Goal: Transaction & Acquisition: Subscribe to service/newsletter

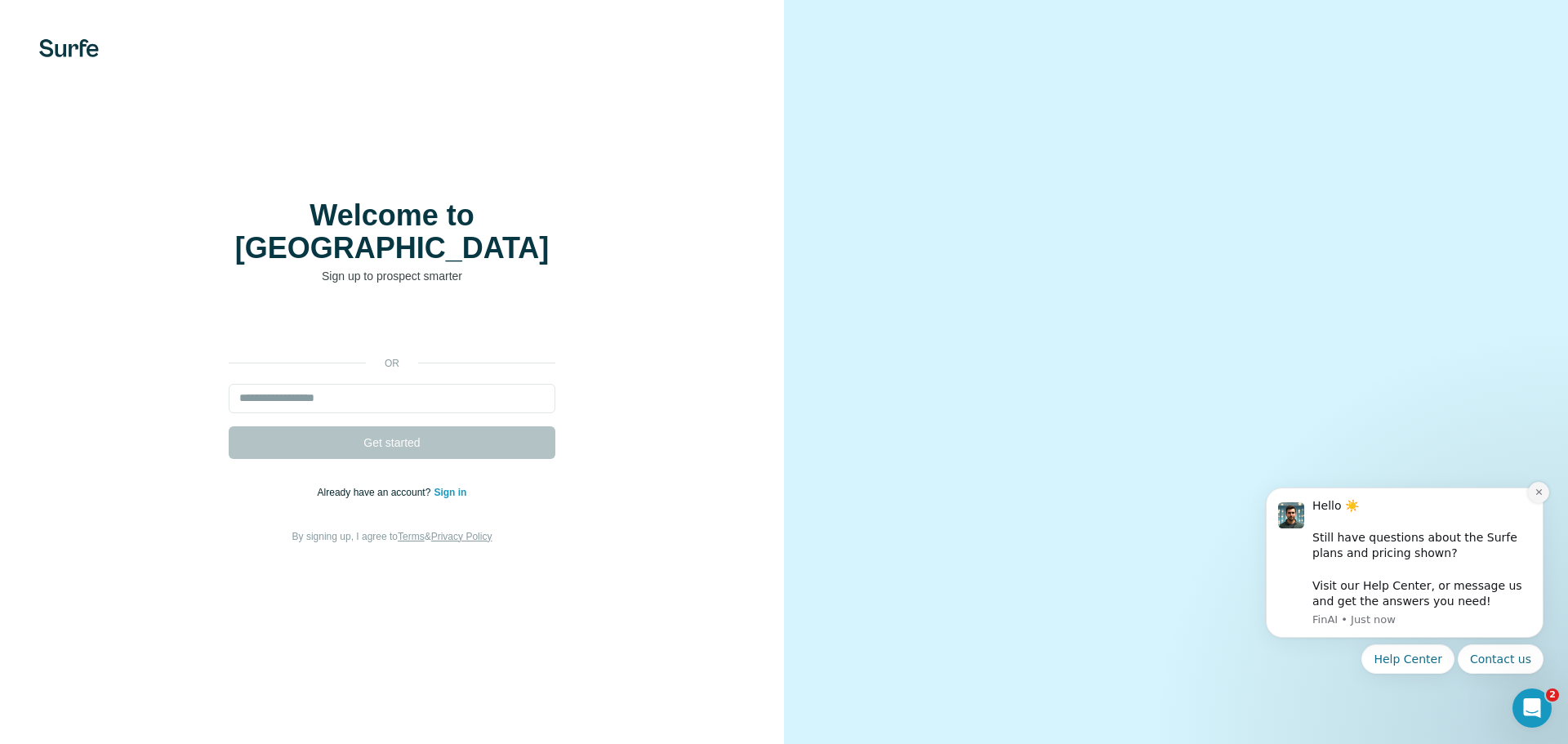
click at [1536, 487] on button "Dismiss notification" at bounding box center [1539, 492] width 22 height 22
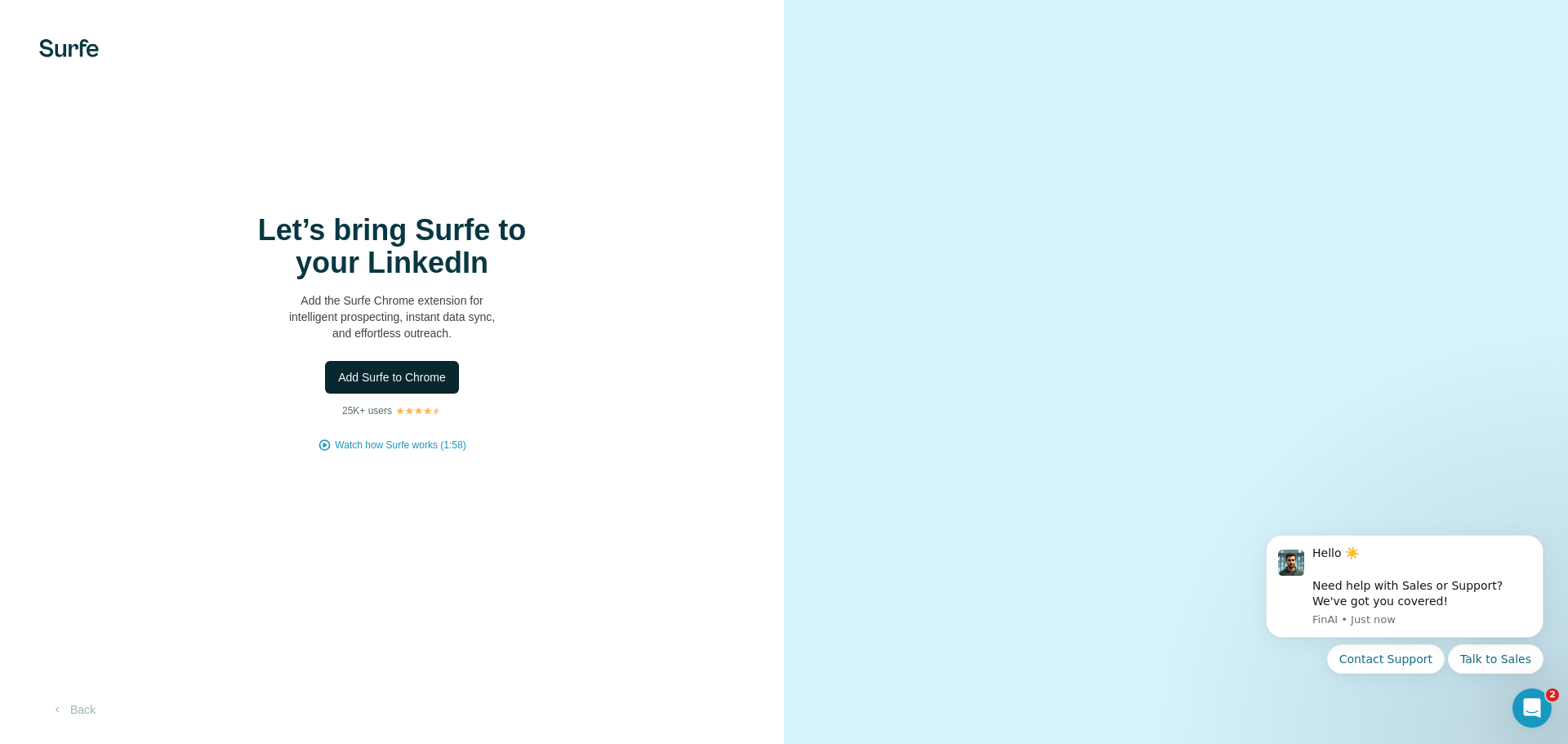
click at [437, 369] on span "Add Surfe to Chrome" at bounding box center [392, 377] width 108 height 17
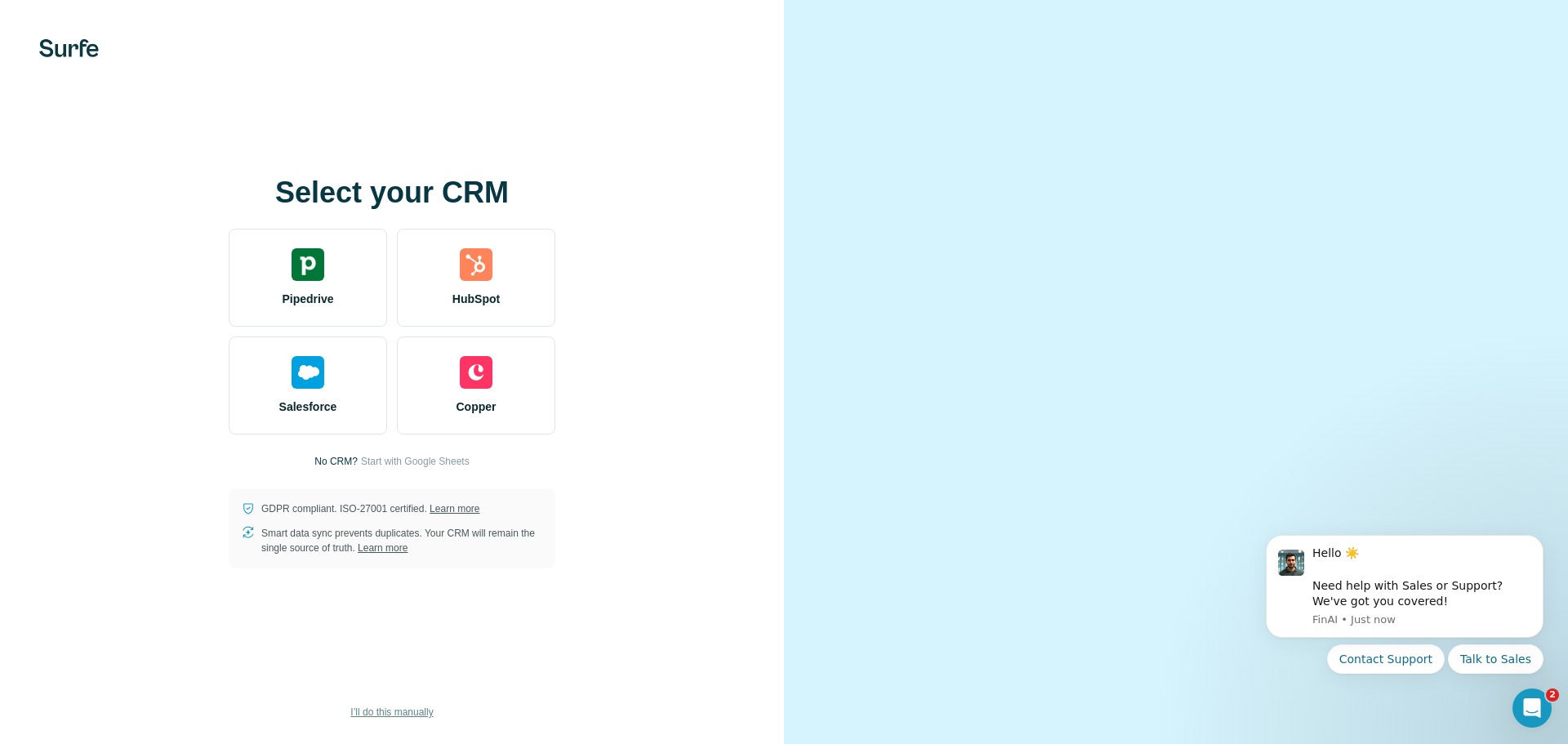
click at [372, 713] on span "I’ll do this manually" at bounding box center [392, 712] width 82 height 15
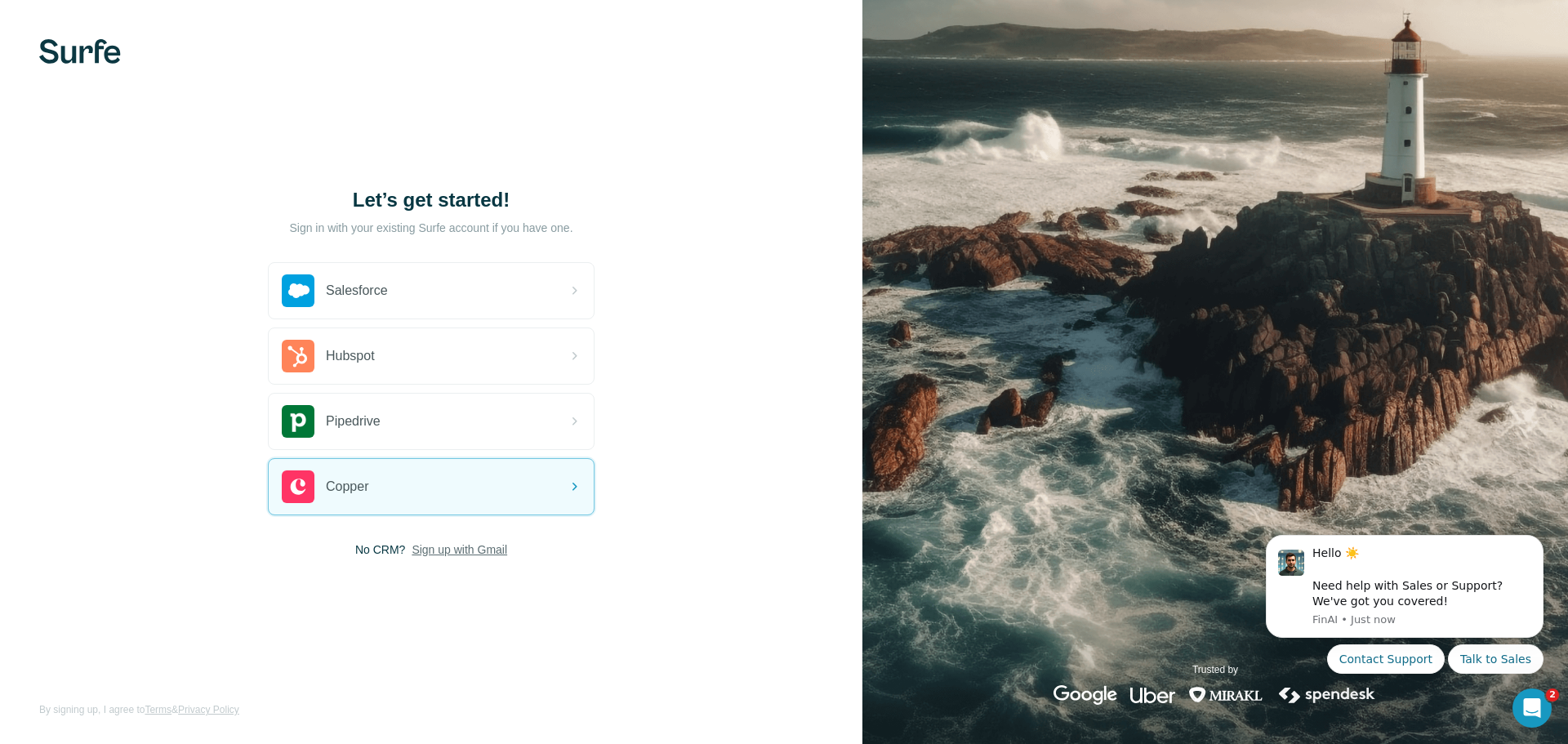
click at [468, 545] on span "Sign up with Gmail" at bounding box center [460, 549] width 96 height 17
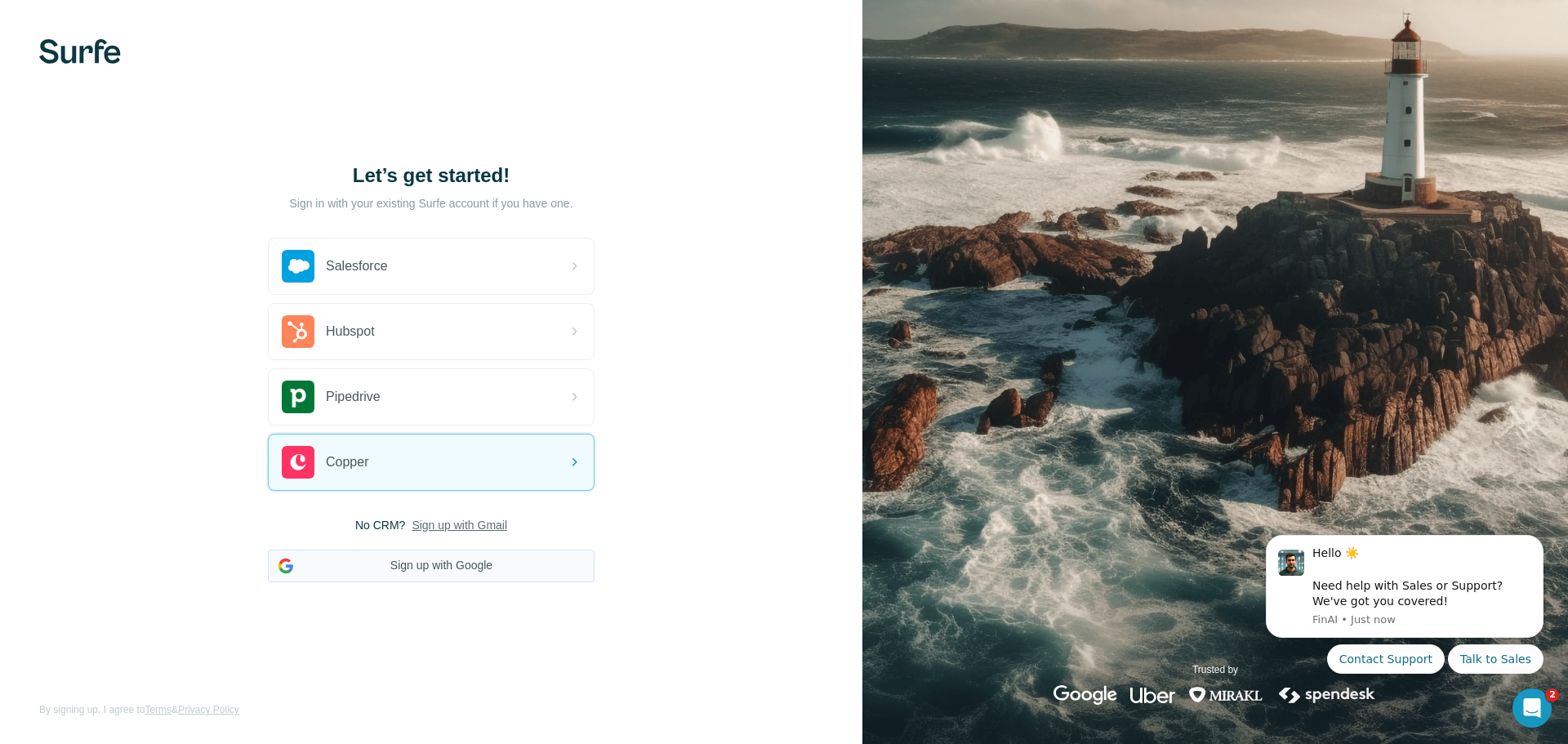
click at [473, 568] on button "Sign up with Google" at bounding box center [432, 566] width 327 height 32
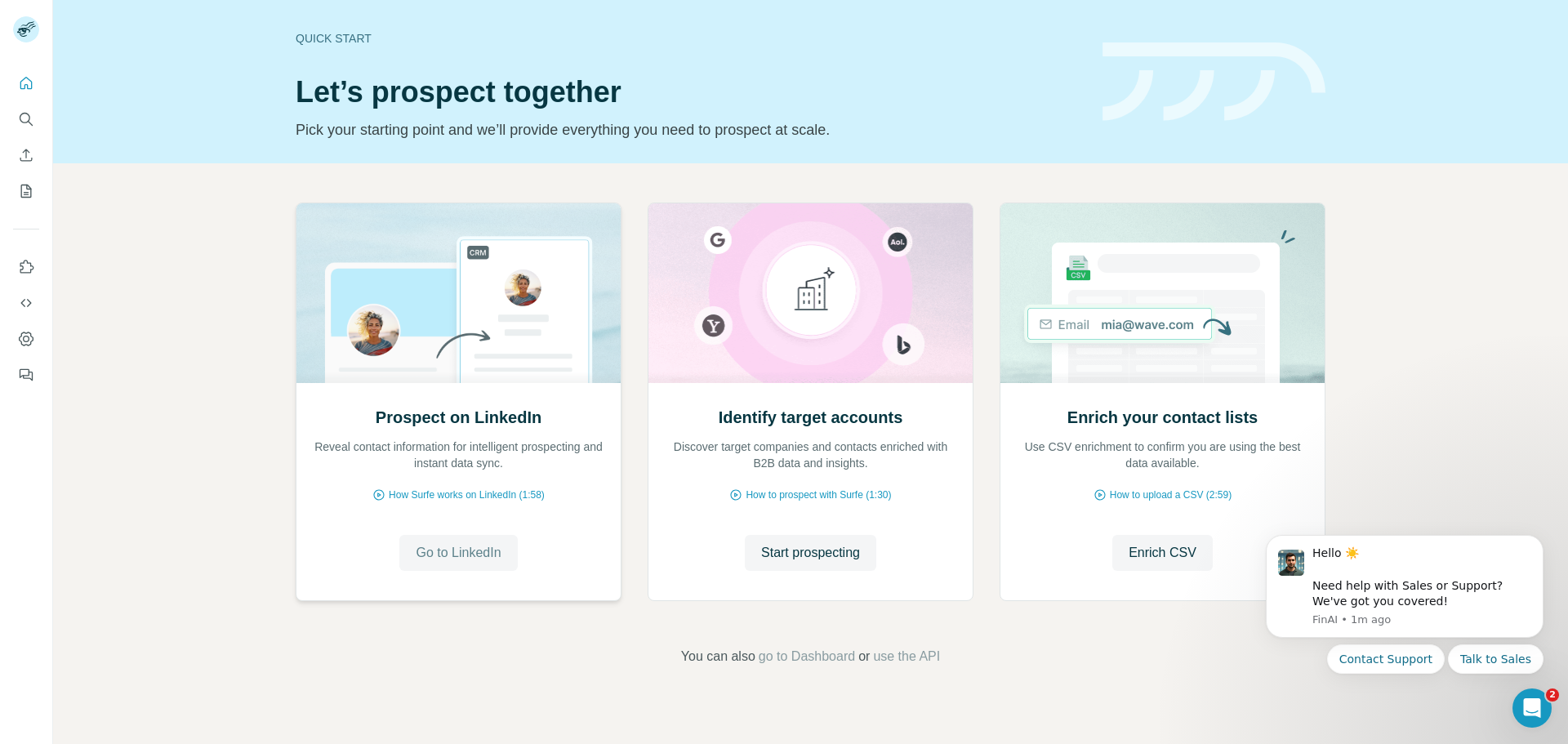
click at [476, 559] on span "Go to LinkedIn" at bounding box center [458, 553] width 85 height 20
click at [25, 89] on icon "Quick start" at bounding box center [25, 83] width 17 height 17
click at [25, 184] on icon "My lists" at bounding box center [25, 191] width 17 height 17
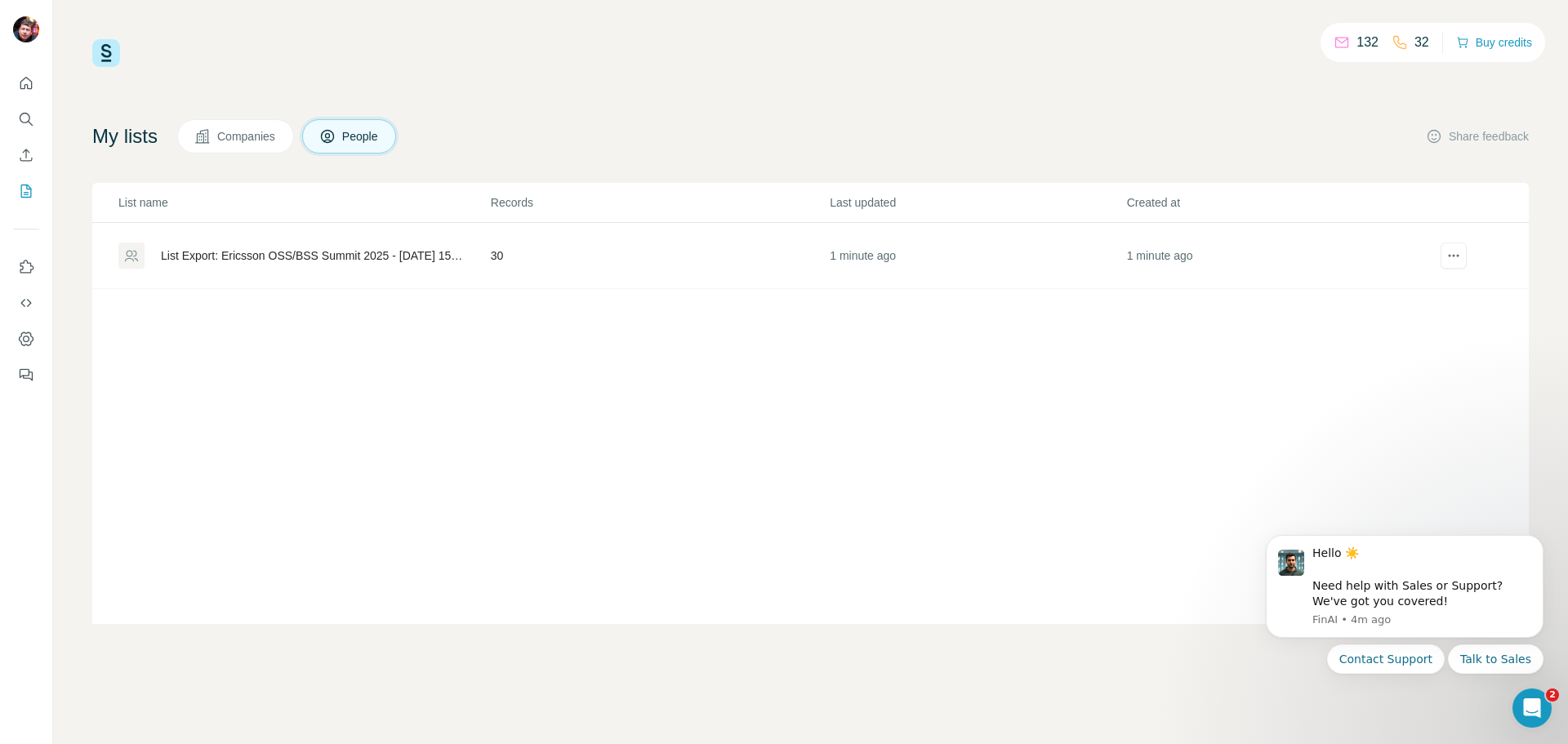
click at [385, 258] on div "List Export: Ericsson OSS/BSS Summit 2025 - 06/10/2025 15:25" at bounding box center [311, 256] width 302 height 17
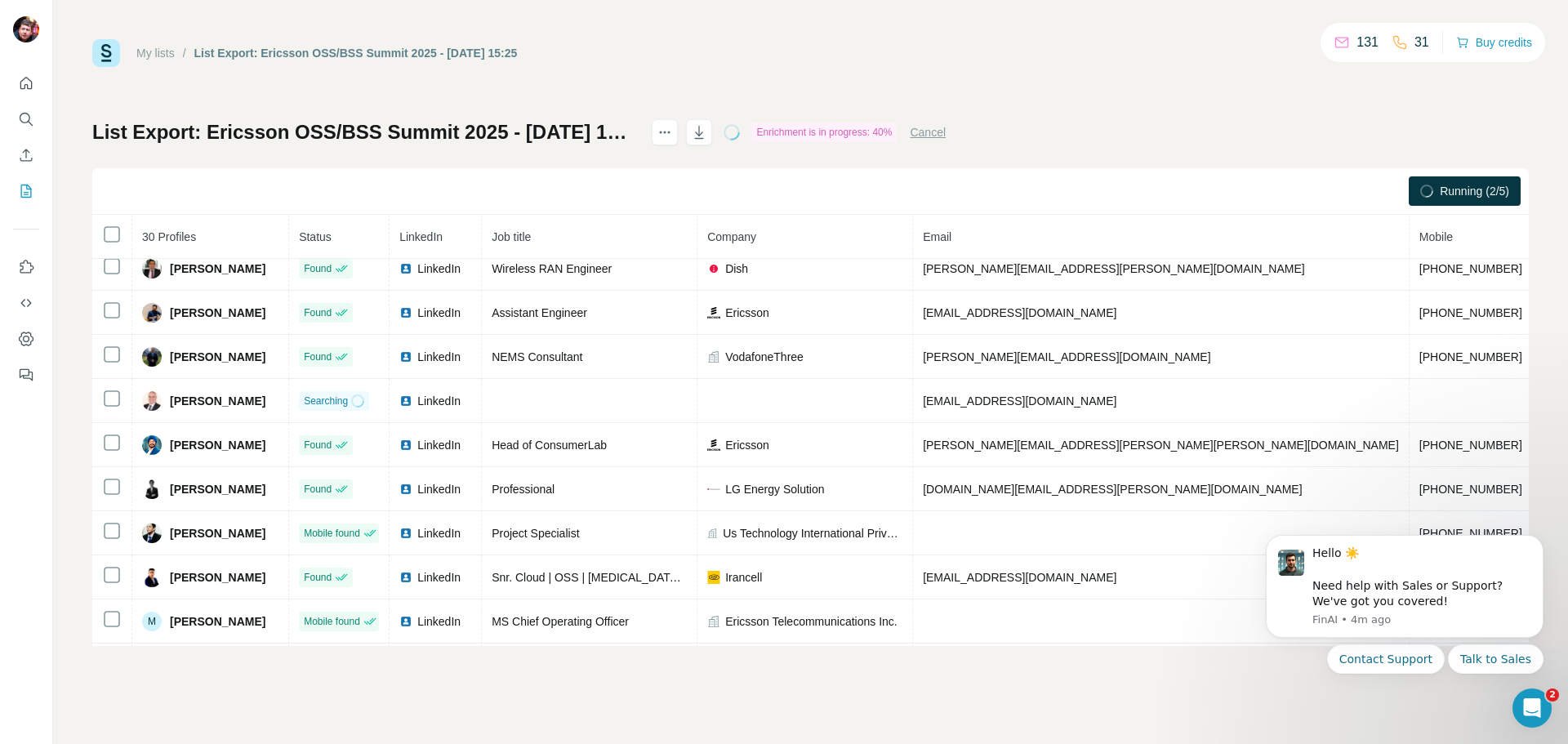
scroll to position [503, 0]
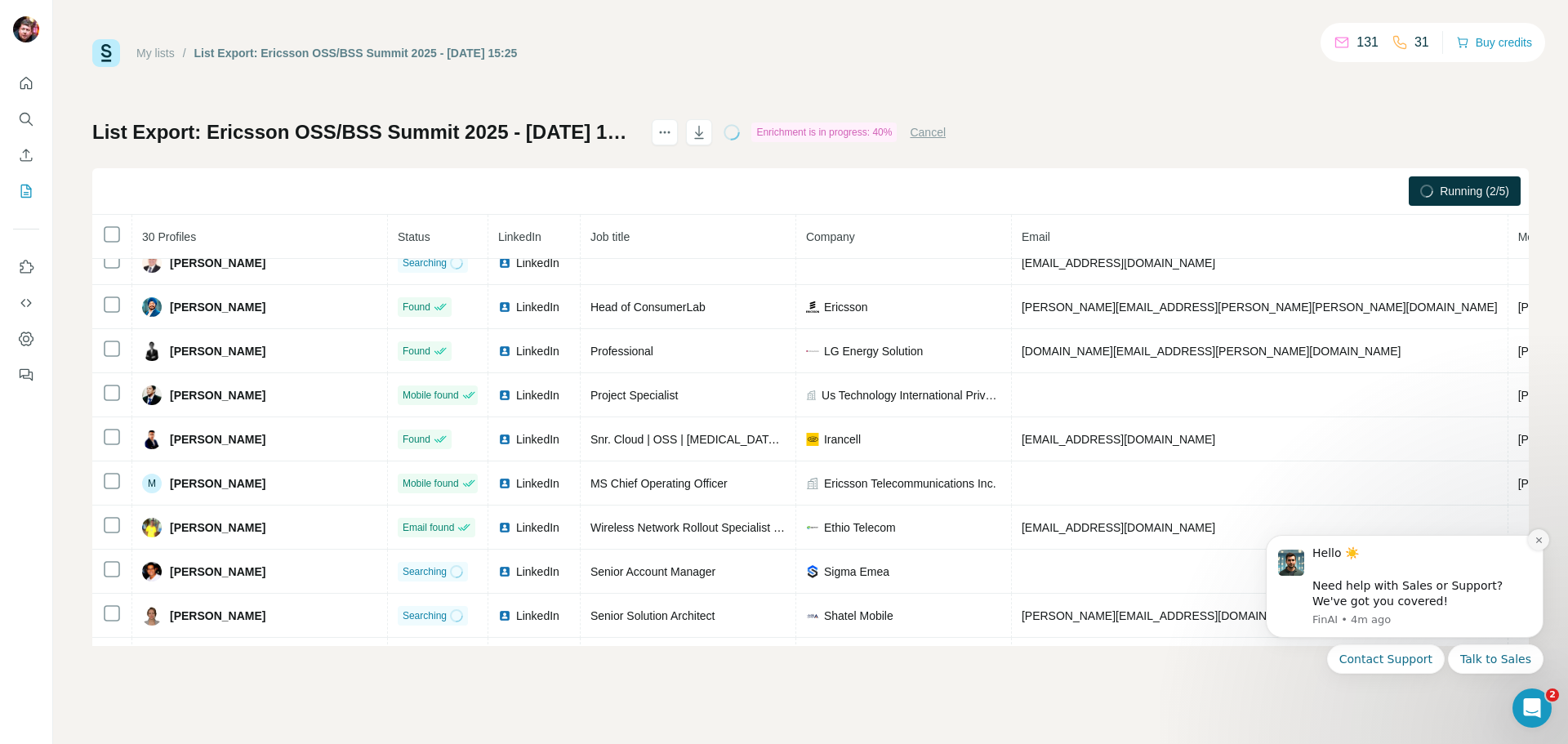
click at [1542, 543] on icon "Dismiss notification" at bounding box center [1539, 539] width 9 height 9
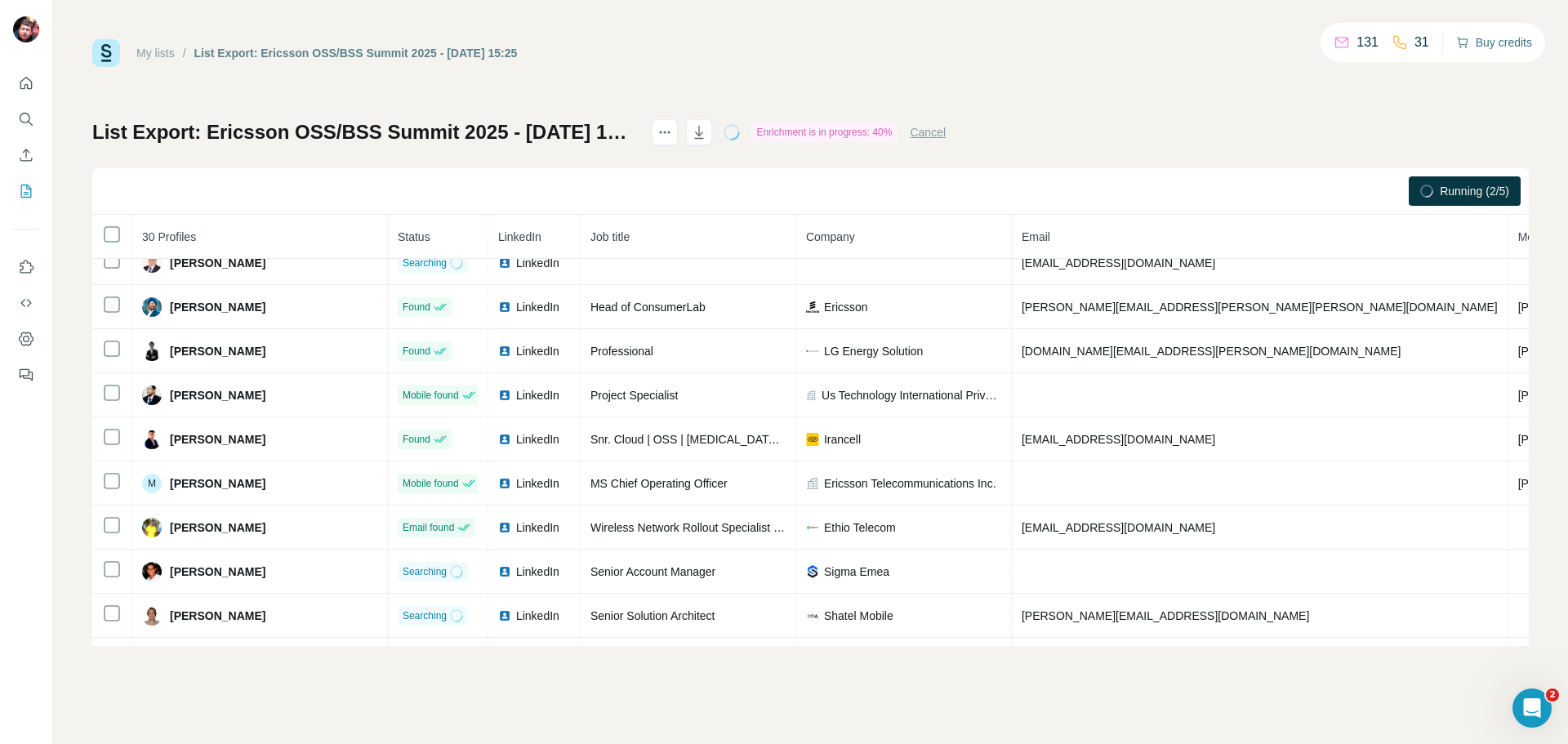
click at [1489, 42] on button "Buy credits" at bounding box center [1495, 42] width 76 height 23
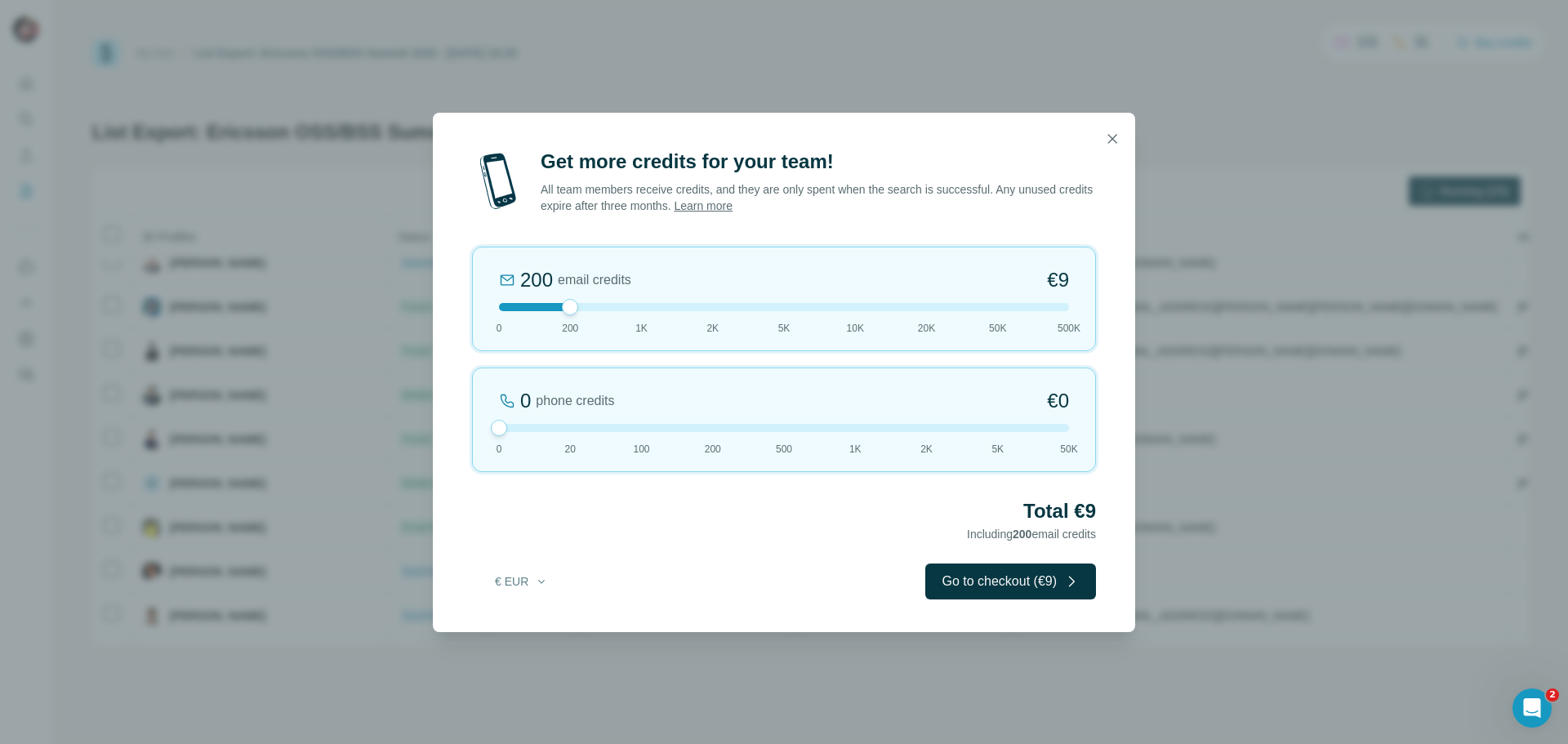
drag, startPoint x: 564, startPoint y: 429, endPoint x: 485, endPoint y: 430, distance: 79.0
click at [485, 430] on div "0 phone credits €0 0 20 100 200 500 1K 2K 5K 50K" at bounding box center [784, 420] width 624 height 105
drag, startPoint x: 574, startPoint y: 309, endPoint x: 638, endPoint y: 309, distance: 64.0
click at [638, 309] on div at bounding box center [642, 306] width 17 height 17
drag, startPoint x: 639, startPoint y: 308, endPoint x: 573, endPoint y: 313, distance: 66.2
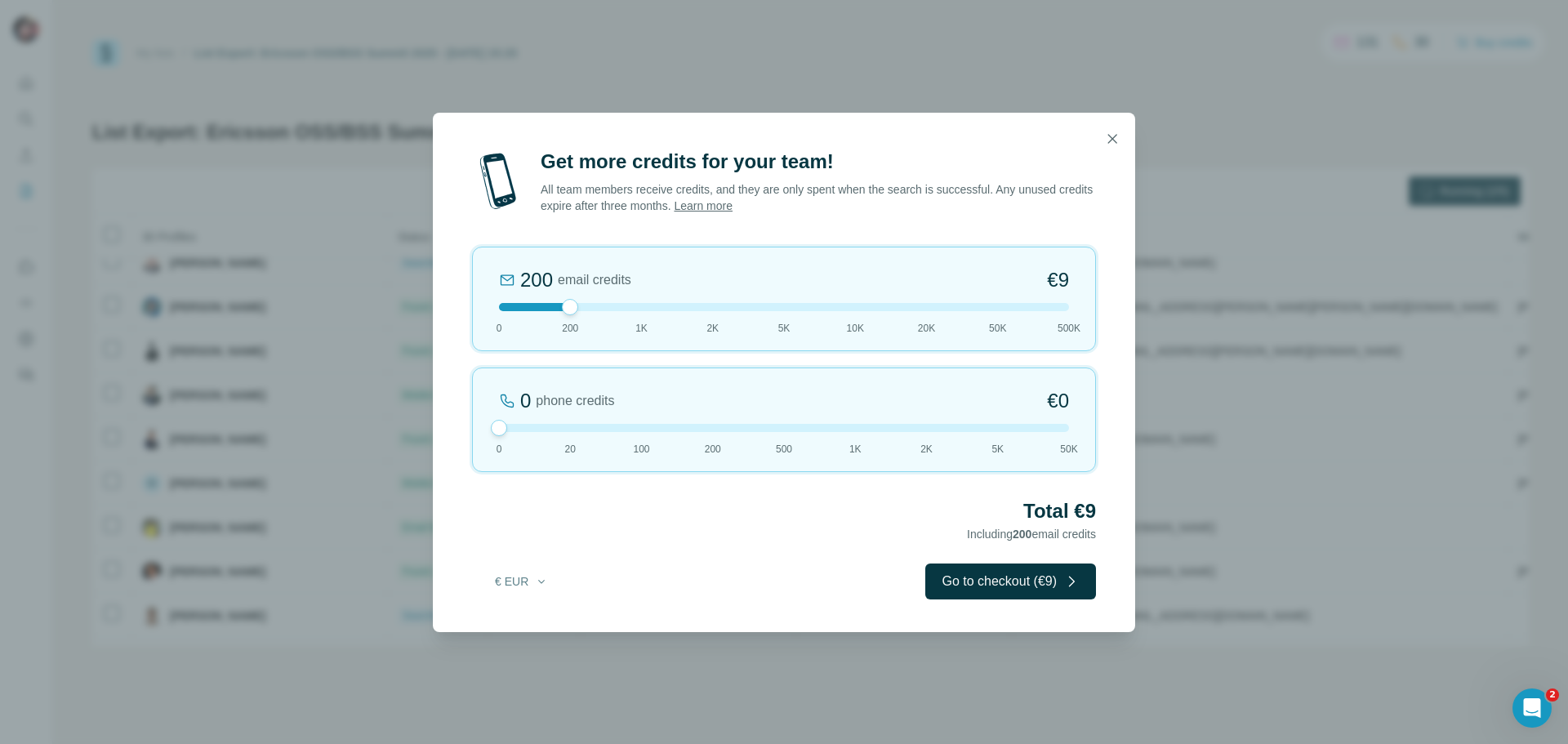
click at [573, 313] on div at bounding box center [570, 306] width 17 height 17
drag, startPoint x: 574, startPoint y: 310, endPoint x: 594, endPoint y: 308, distance: 20.1
click at [594, 308] on div at bounding box center [784, 307] width 570 height 8
click at [595, 308] on div at bounding box center [784, 307] width 570 height 8
click at [538, 584] on icon "button" at bounding box center [541, 581] width 13 height 13
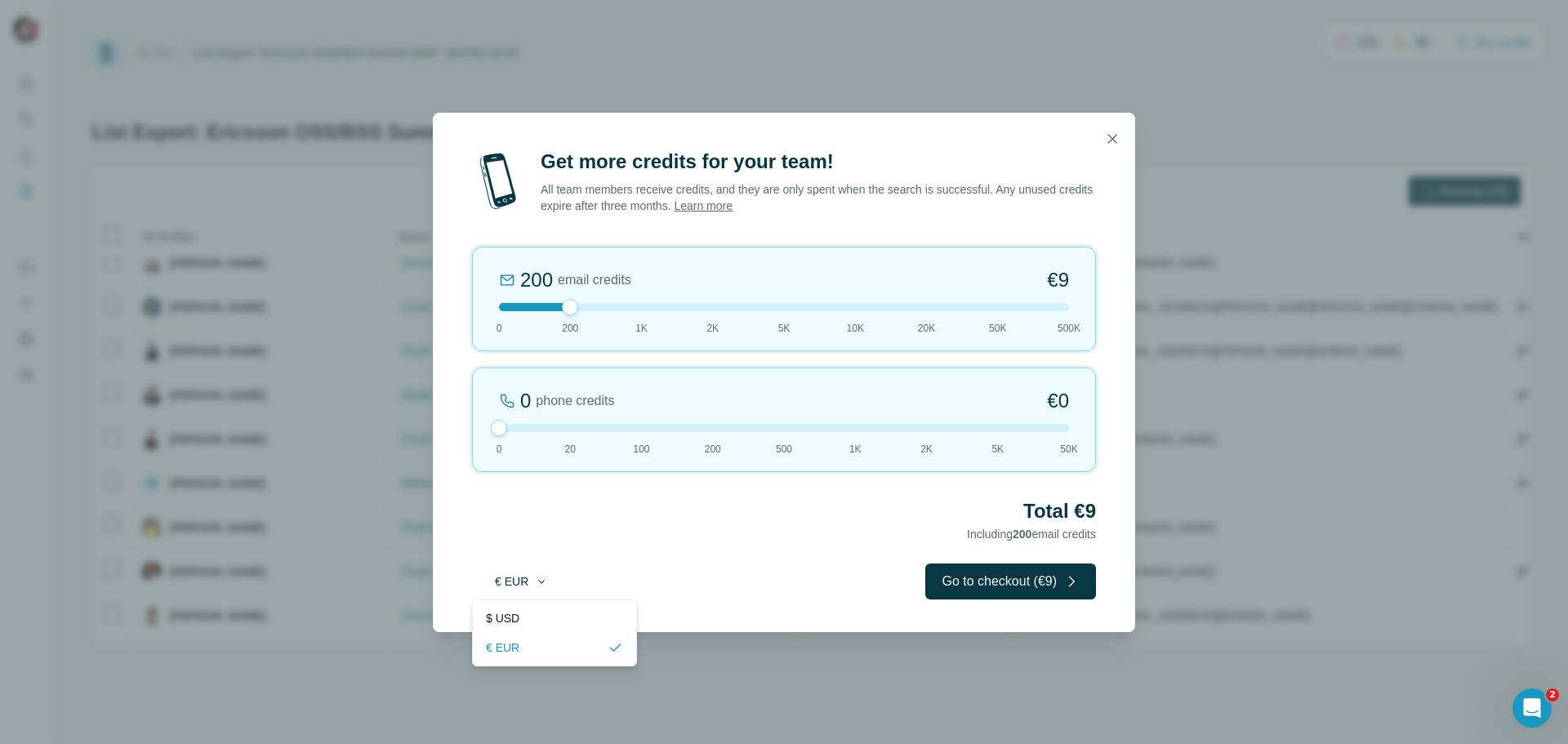
click at [538, 584] on icon "button" at bounding box center [541, 581] width 13 height 13
click at [1113, 138] on icon "button" at bounding box center [1112, 138] width 9 height 9
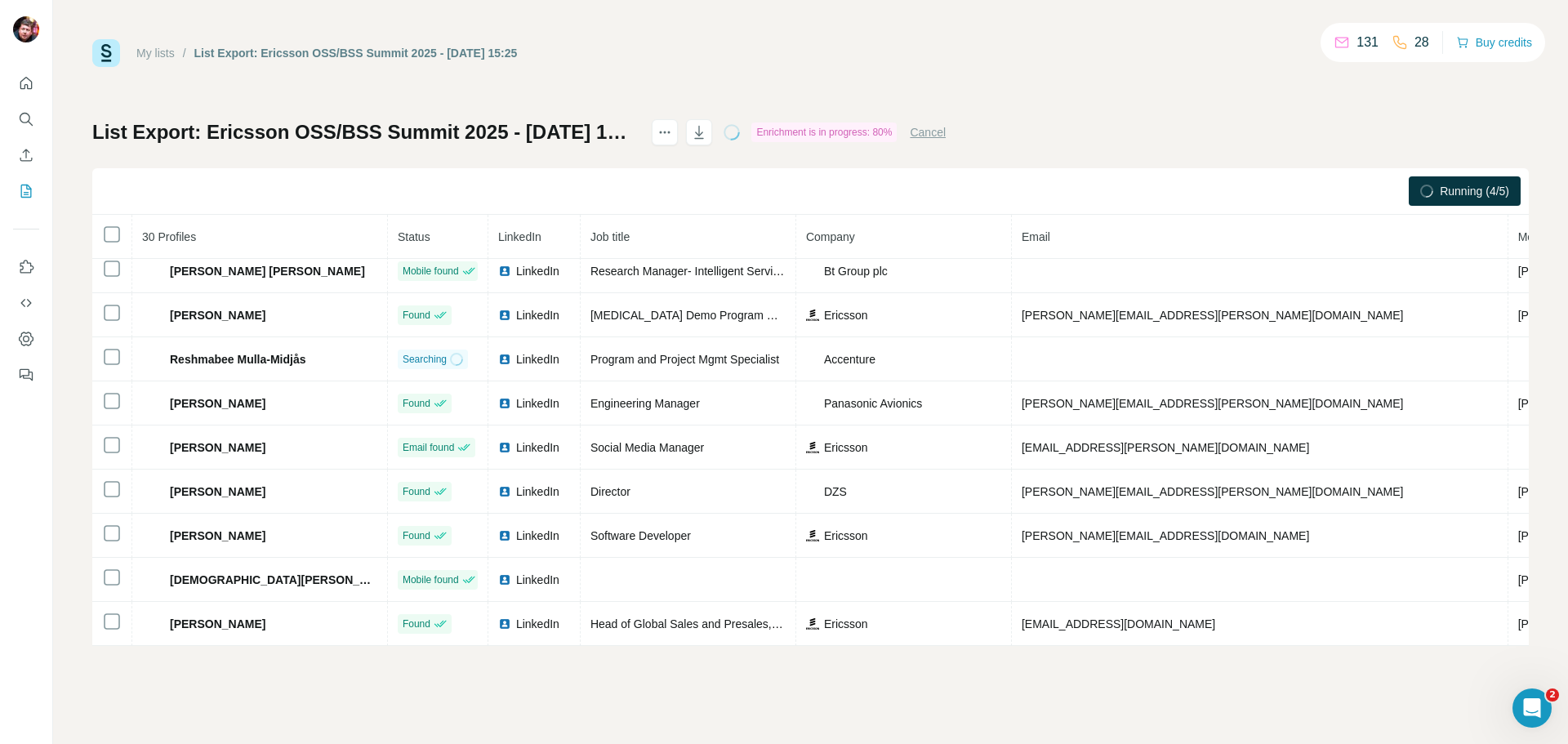
scroll to position [0, 0]
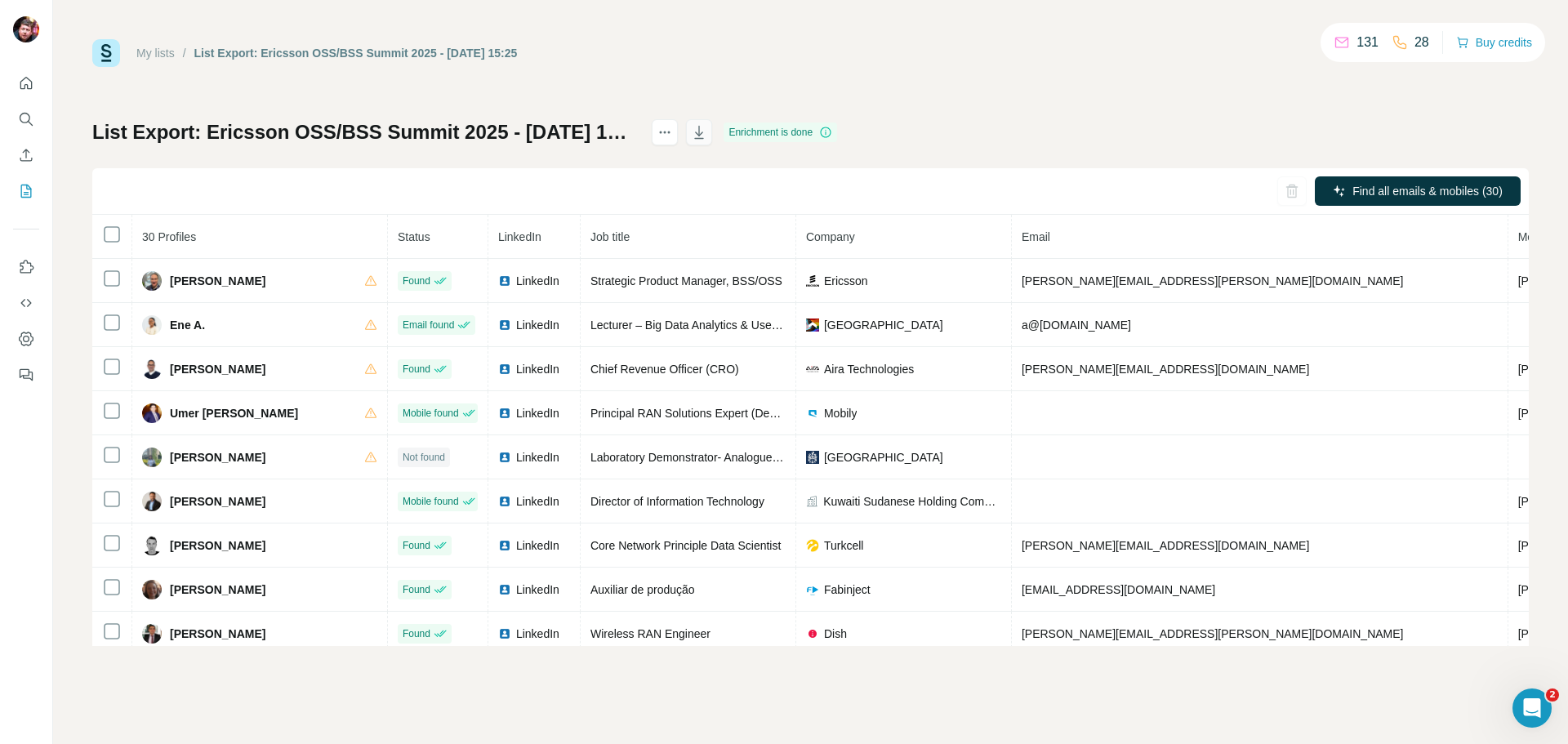
click at [708, 128] on icon "button" at bounding box center [699, 132] width 17 height 17
